Goal: Task Accomplishment & Management: Use online tool/utility

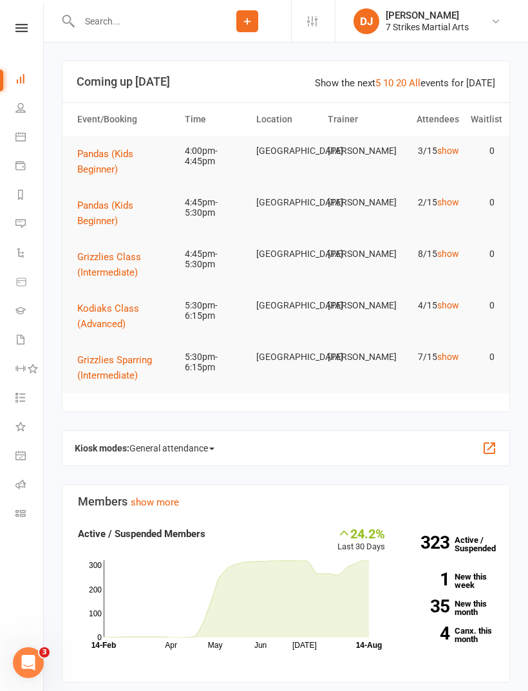
click at [24, 474] on link "Roll call" at bounding box center [29, 486] width 29 height 29
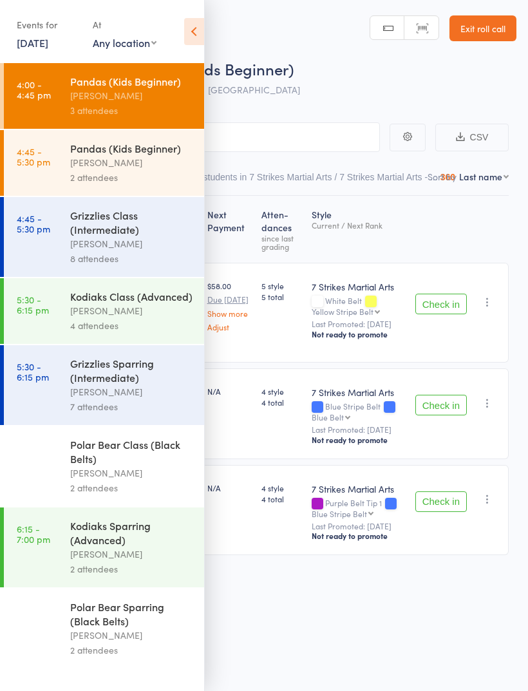
click at [201, 32] on icon at bounding box center [194, 31] width 20 height 27
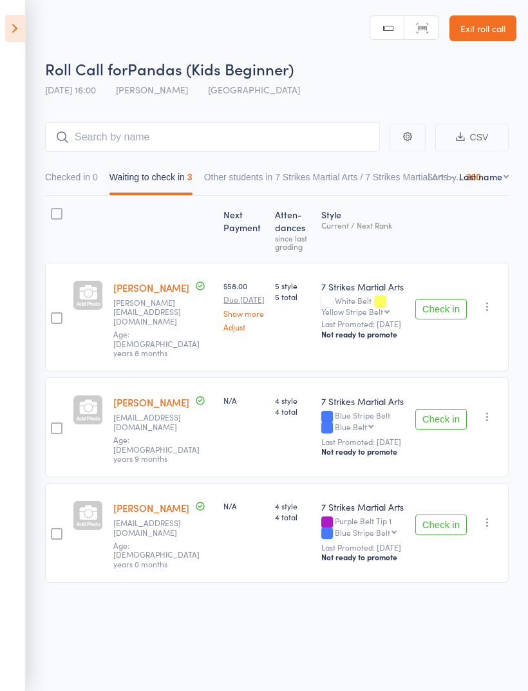
click at [452, 305] on button "Check in" at bounding box center [442, 309] width 52 height 21
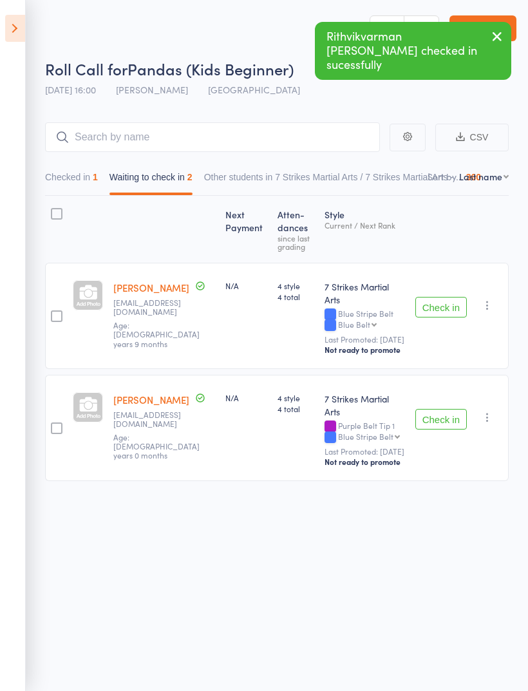
click at [494, 299] on icon "button" at bounding box center [487, 305] width 13 height 13
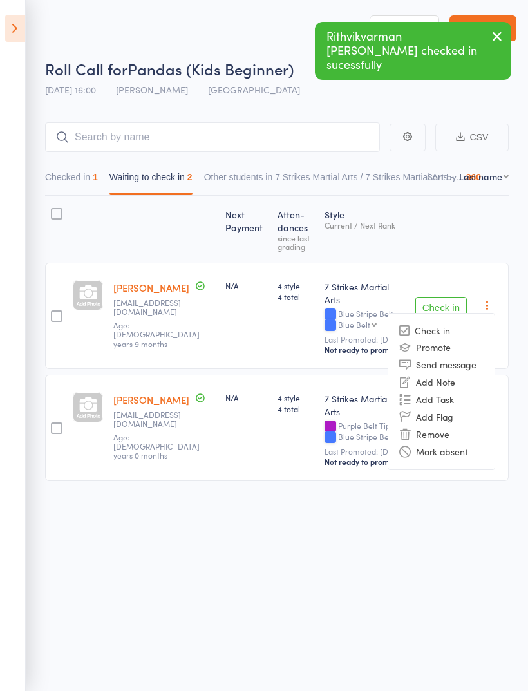
click at [462, 427] on li "Remove" at bounding box center [442, 434] width 106 height 17
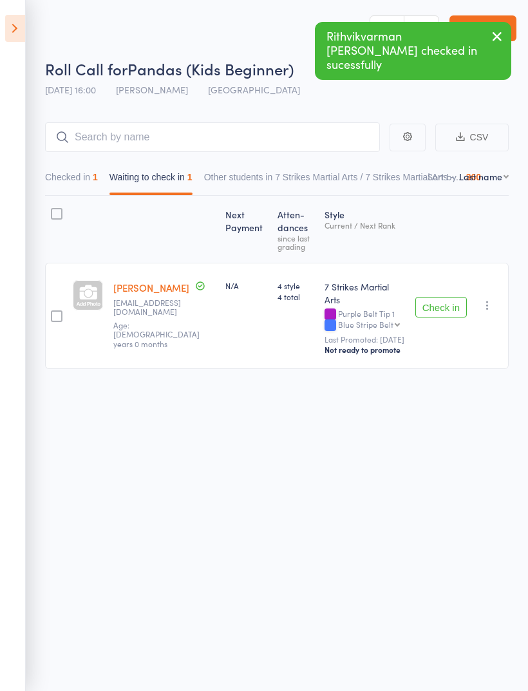
click at [493, 300] on icon "button" at bounding box center [487, 305] width 13 height 13
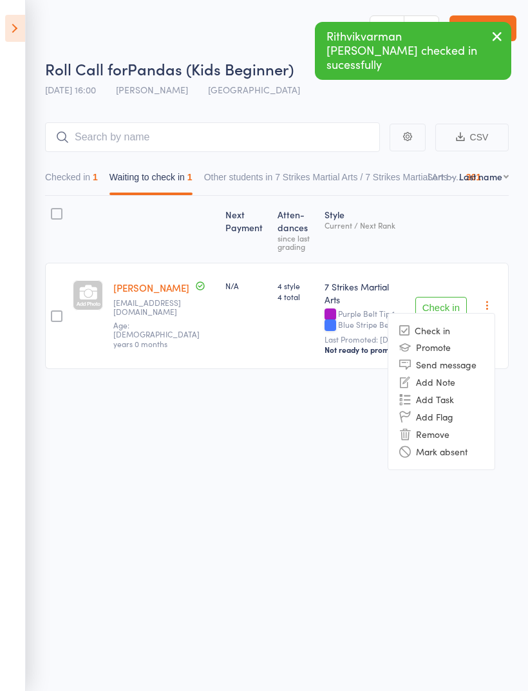
click at [454, 431] on li "Remove" at bounding box center [442, 434] width 106 height 17
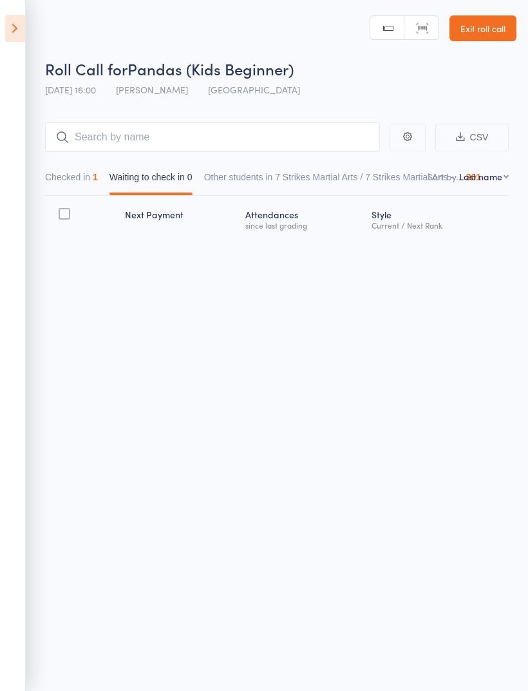
click at [22, 26] on icon at bounding box center [15, 28] width 20 height 27
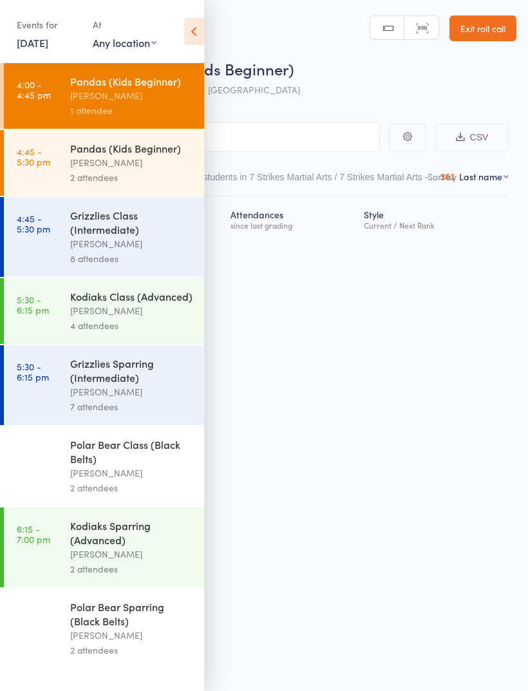
click at [153, 170] on div "[PERSON_NAME]" at bounding box center [131, 162] width 123 height 15
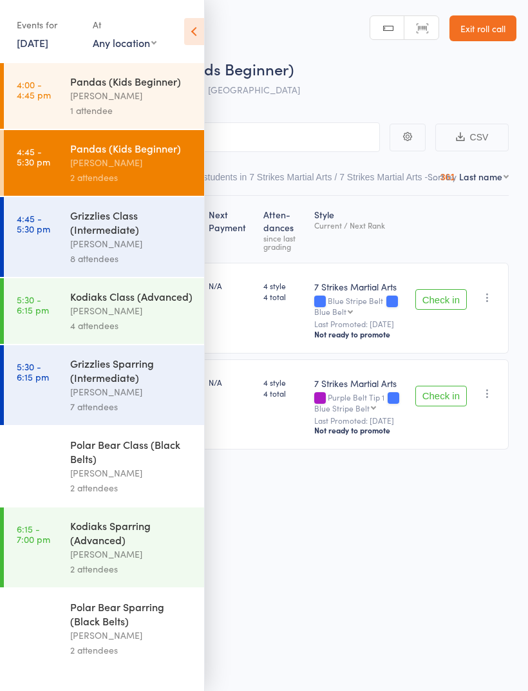
click at [192, 44] on icon at bounding box center [194, 31] width 20 height 27
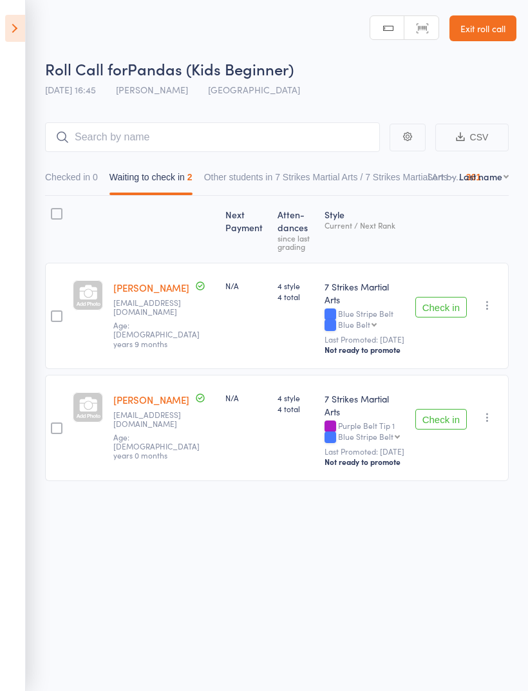
click at [15, 32] on icon at bounding box center [15, 28] width 20 height 27
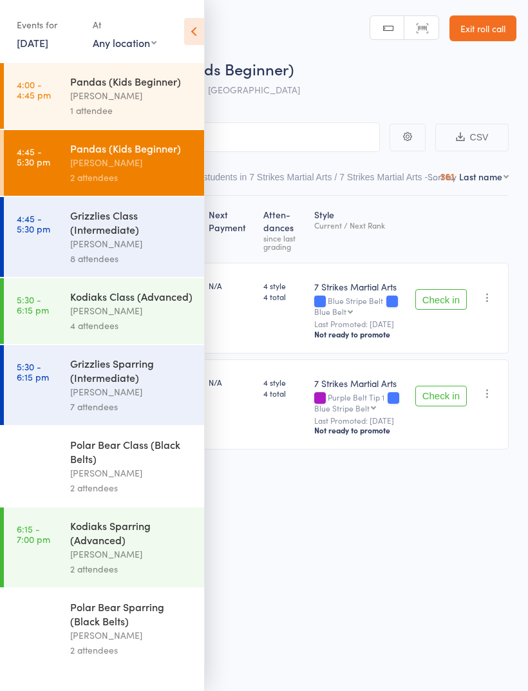
click at [138, 237] on div "Grizzlies Class (Intermediate)" at bounding box center [131, 222] width 123 height 28
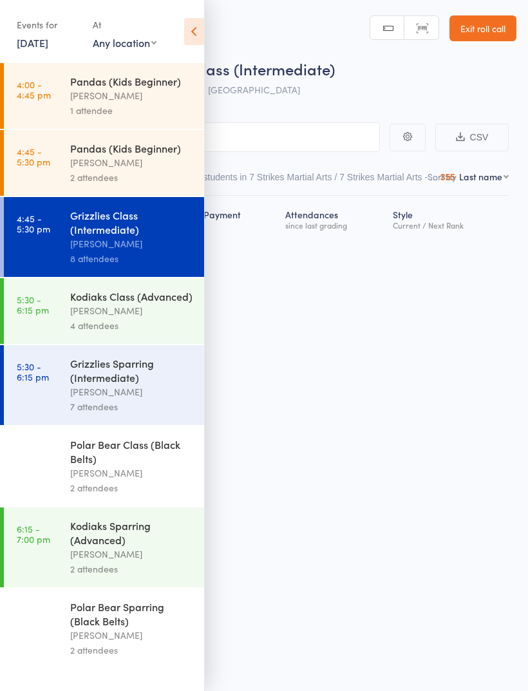
click at [191, 37] on icon at bounding box center [194, 31] width 20 height 27
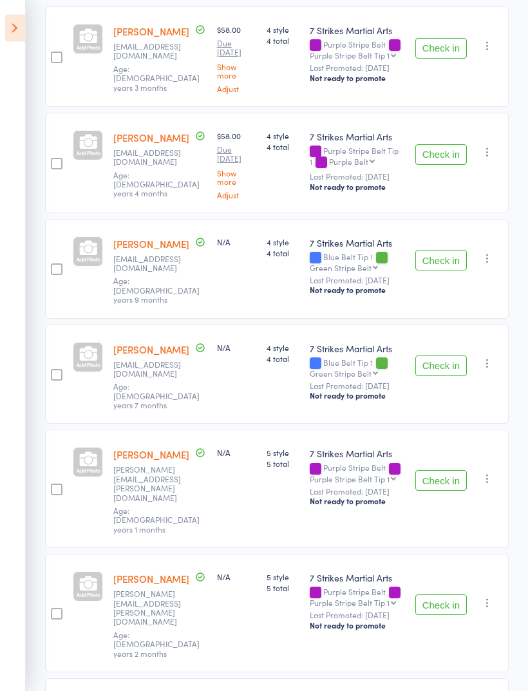
scroll to position [256, 0]
click at [449, 471] on button "Check in" at bounding box center [442, 481] width 52 height 21
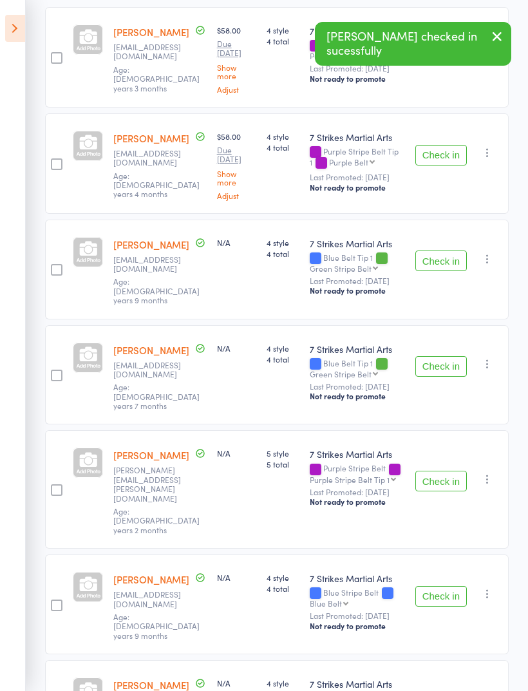
click at [444, 471] on button "Check in" at bounding box center [442, 481] width 52 height 21
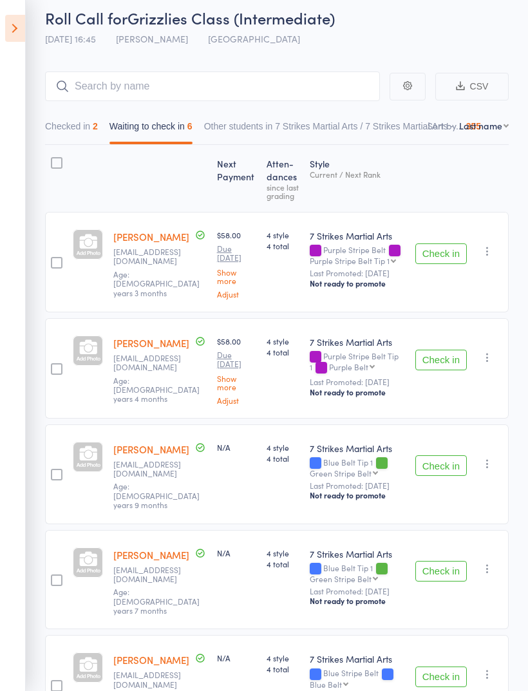
scroll to position [0, 0]
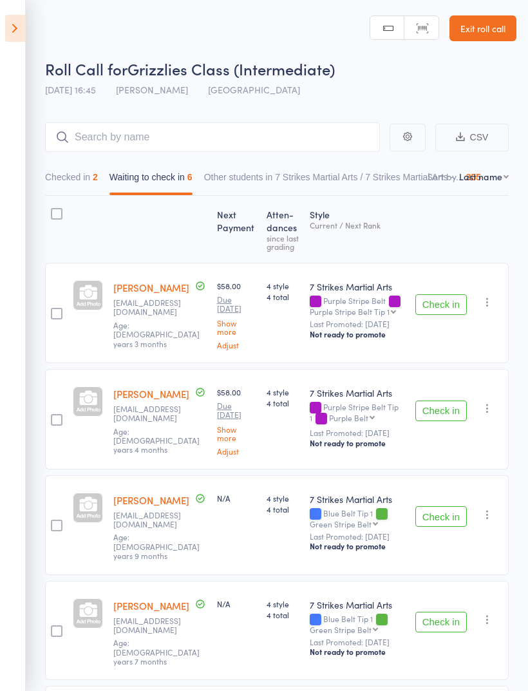
click at [488, 26] on link "Exit roll call" at bounding box center [483, 28] width 67 height 26
